Goal: Find specific page/section: Find specific page/section

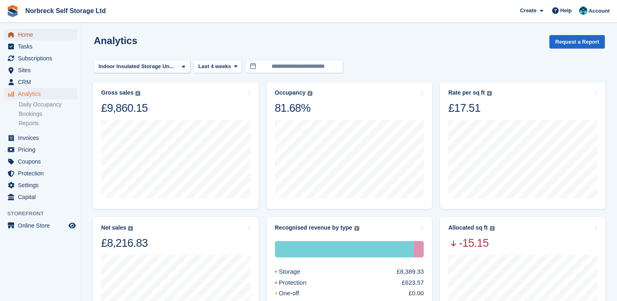
click at [35, 35] on span "Home" at bounding box center [42, 34] width 49 height 11
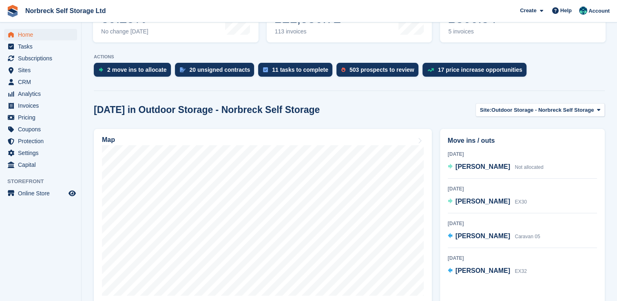
scroll to position [137, 0]
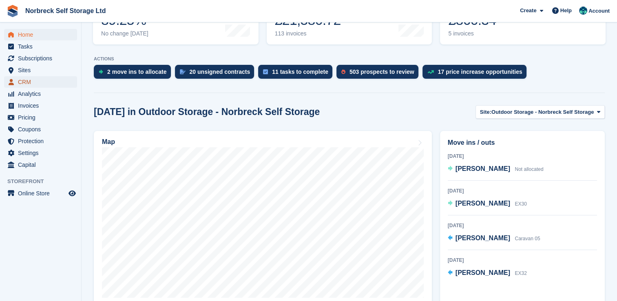
click at [21, 81] on span "CRM" at bounding box center [42, 81] width 49 height 11
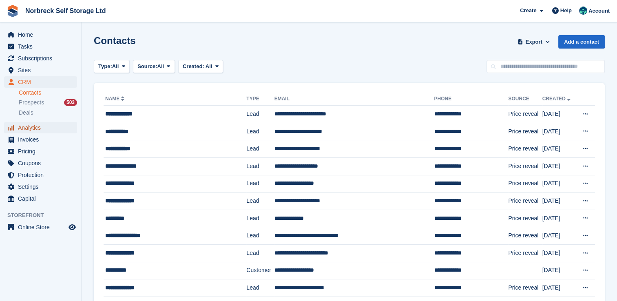
click at [30, 129] on span "Analytics" at bounding box center [42, 127] width 49 height 11
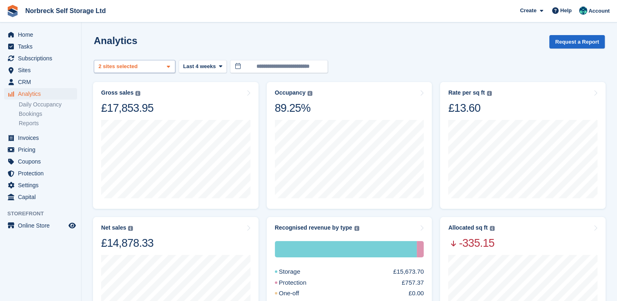
click at [170, 68] on icon at bounding box center [168, 66] width 3 height 5
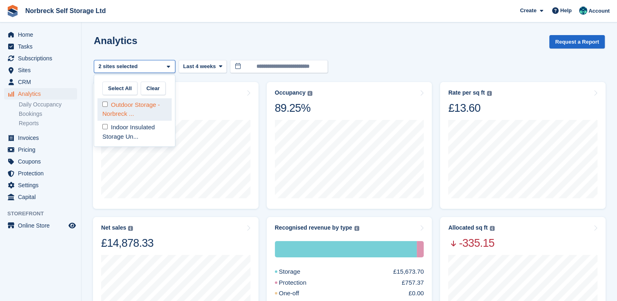
click at [149, 104] on div "Outdoor Storage - Norbreck ..." at bounding box center [134, 109] width 74 height 22
select select "****"
